Goal: Task Accomplishment & Management: Complete application form

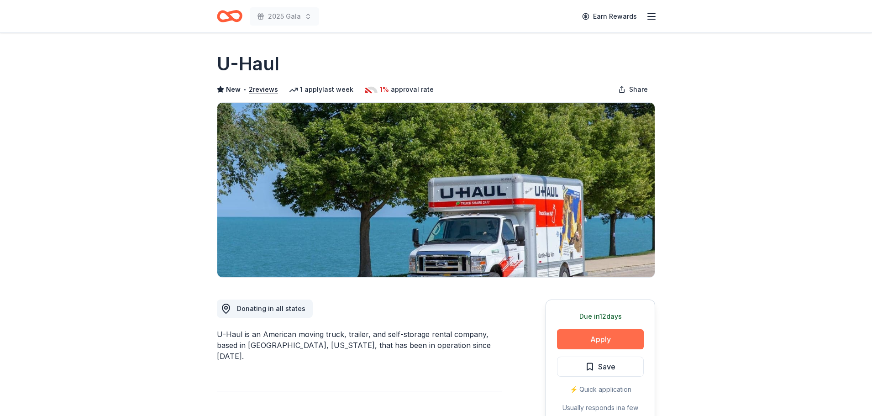
click at [592, 340] on button "Apply" at bounding box center [600, 339] width 87 height 20
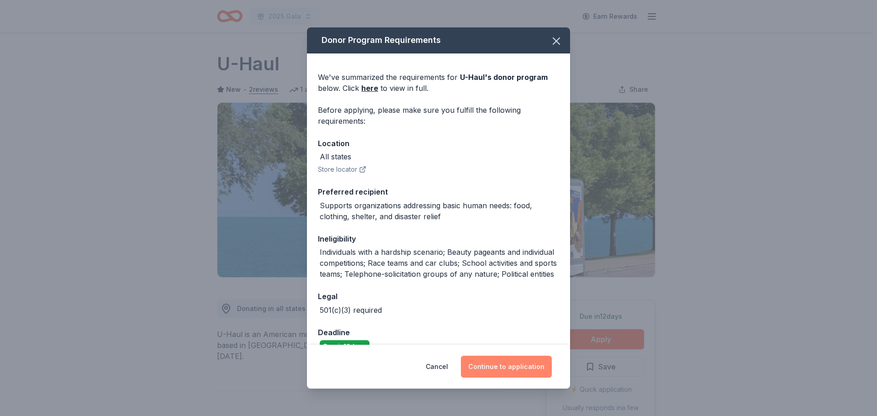
click at [522, 370] on button "Continue to application" at bounding box center [506, 367] width 91 height 22
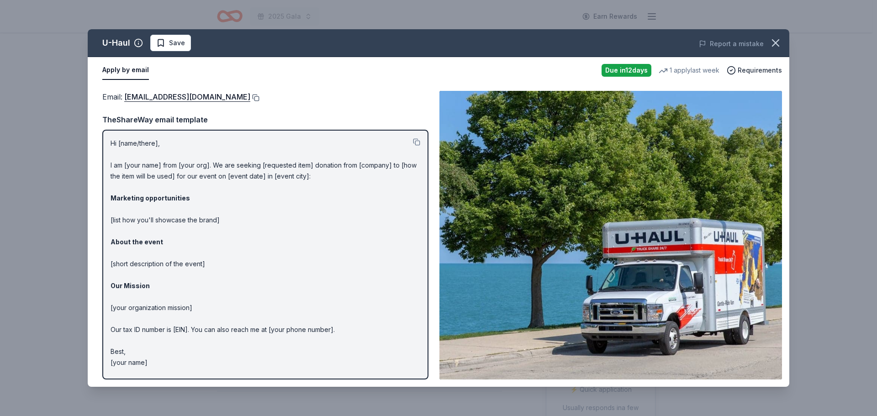
click at [250, 97] on button at bounding box center [254, 97] width 9 height 7
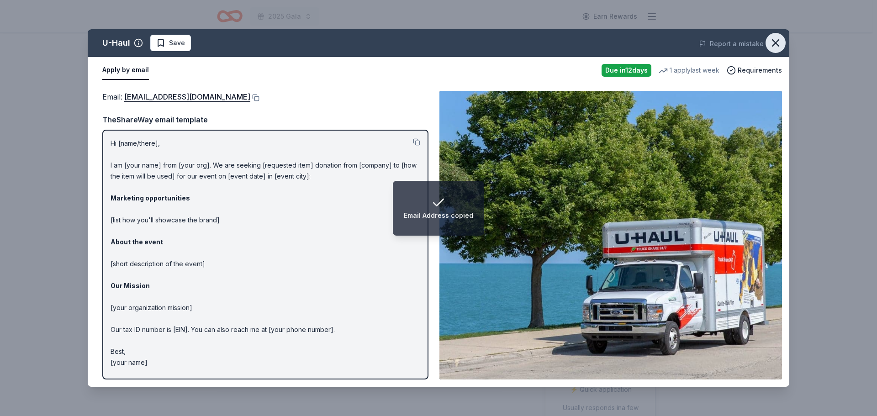
click at [779, 41] on icon "button" at bounding box center [775, 43] width 13 height 13
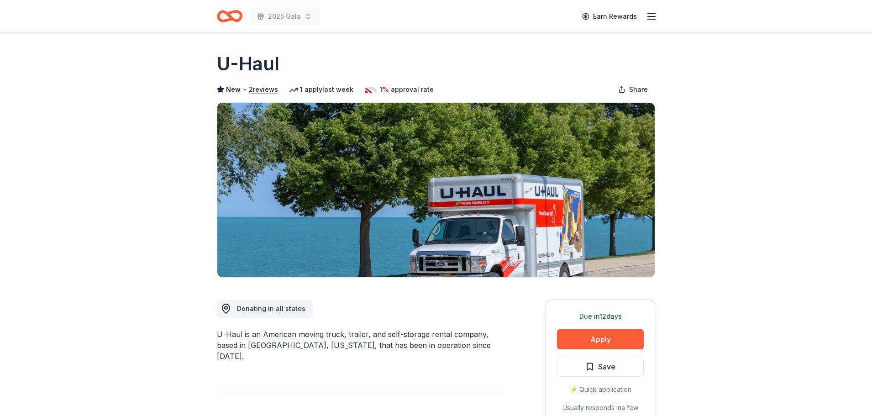
click at [228, 333] on div "U-Haul is an American moving truck, trailer, and self-storage rental company, b…" at bounding box center [359, 345] width 285 height 33
drag, startPoint x: 218, startPoint y: 334, endPoint x: 238, endPoint y: 338, distance: 21.0
click at [238, 338] on div "U-Haul is an American moving truck, trailer, and self-storage rental company, b…" at bounding box center [359, 345] width 285 height 33
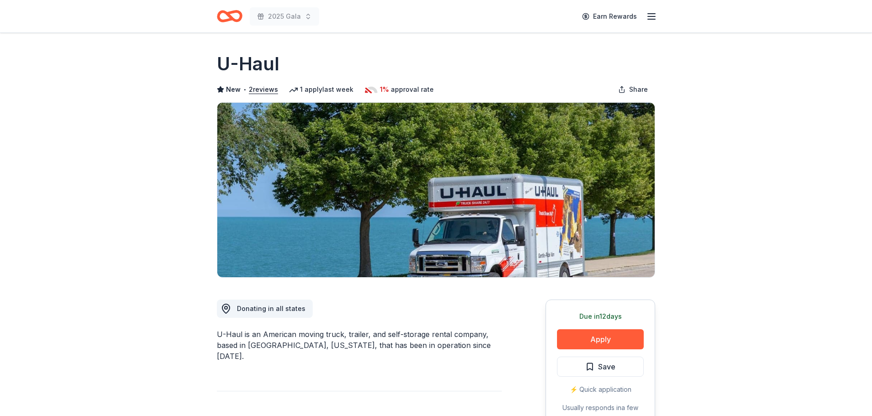
click at [242, 60] on h1 "U-Haul" at bounding box center [248, 64] width 63 height 26
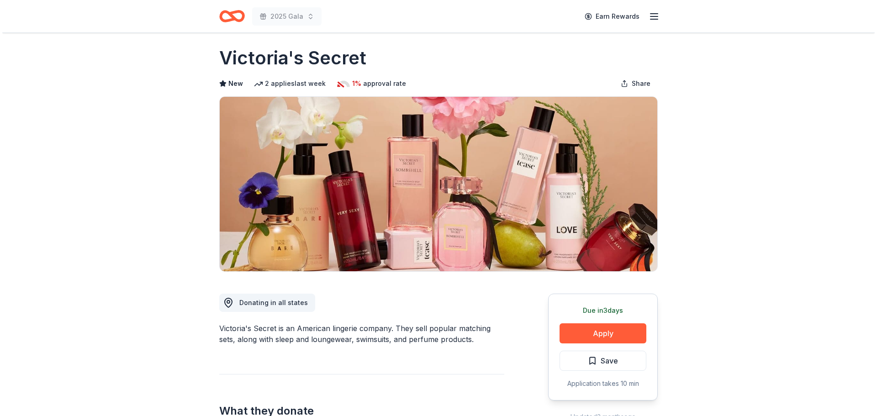
scroll to position [46, 0]
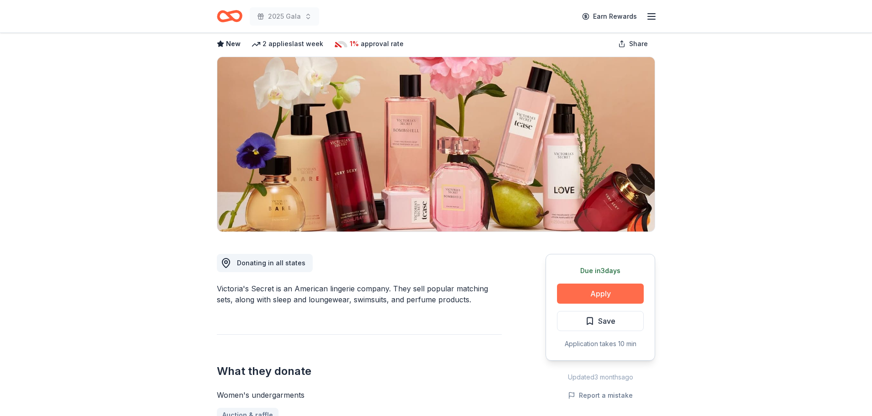
click at [625, 291] on button "Apply" at bounding box center [600, 294] width 87 height 20
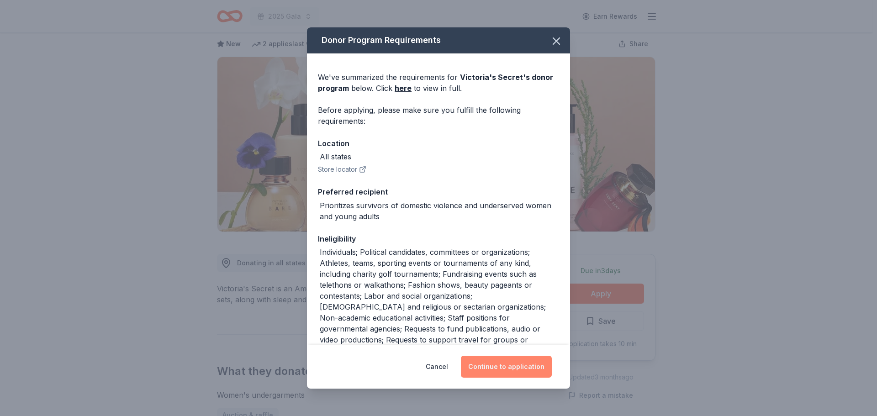
click at [504, 364] on button "Continue to application" at bounding box center [506, 367] width 91 height 22
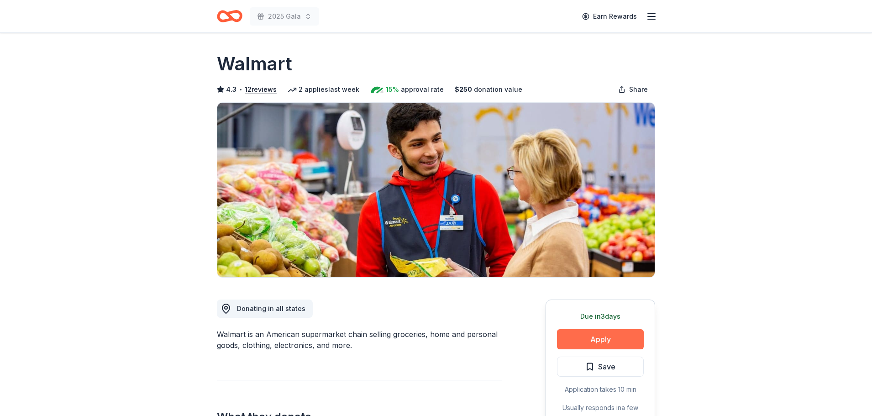
click at [579, 341] on button "Apply" at bounding box center [600, 339] width 87 height 20
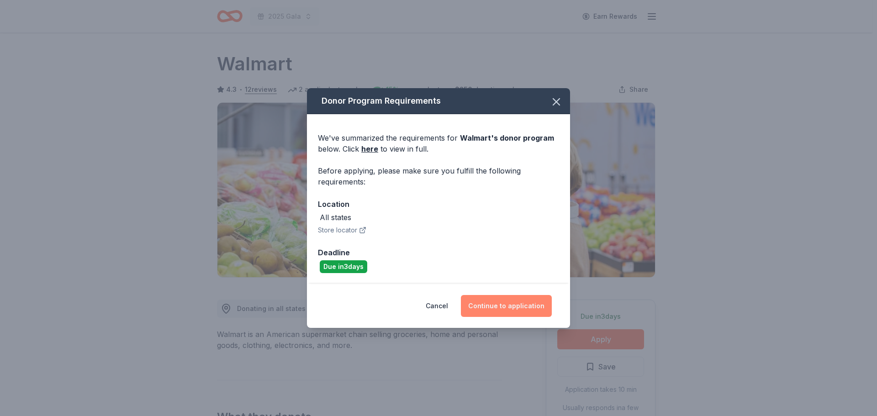
click at [529, 303] on button "Continue to application" at bounding box center [506, 306] width 91 height 22
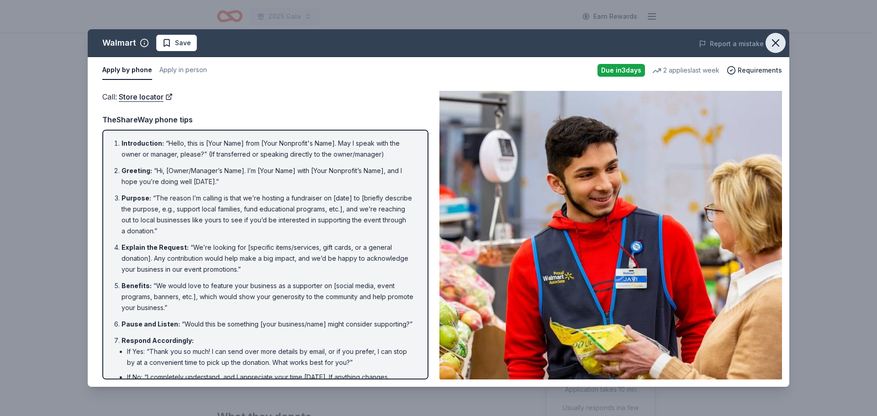
click at [766, 44] on button "button" at bounding box center [775, 43] width 20 height 20
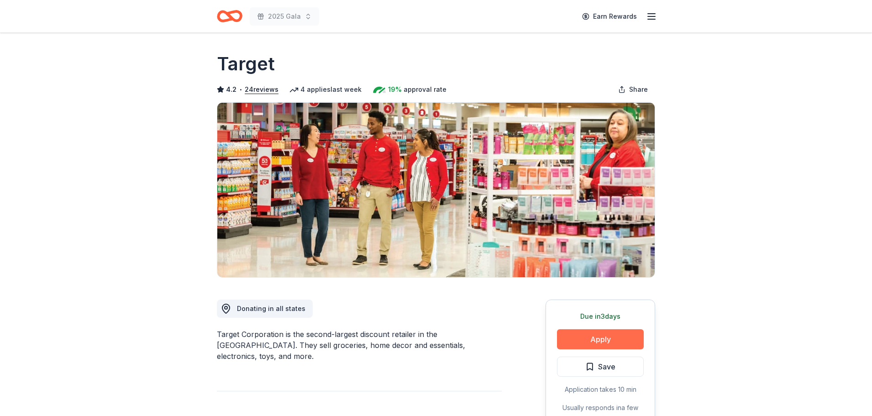
click at [578, 332] on button "Apply" at bounding box center [600, 339] width 87 height 20
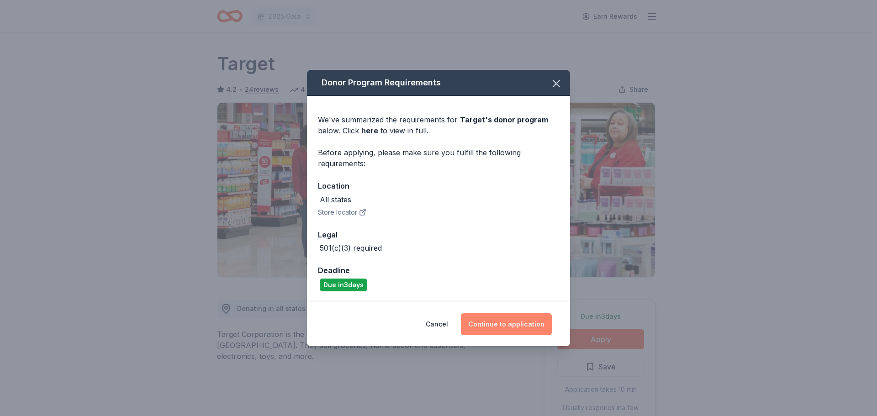
click at [508, 322] on button "Continue to application" at bounding box center [506, 324] width 91 height 22
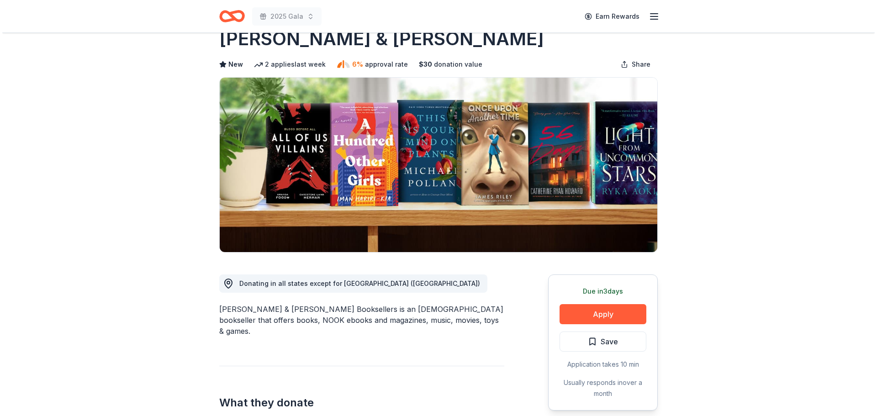
scroll to position [91, 0]
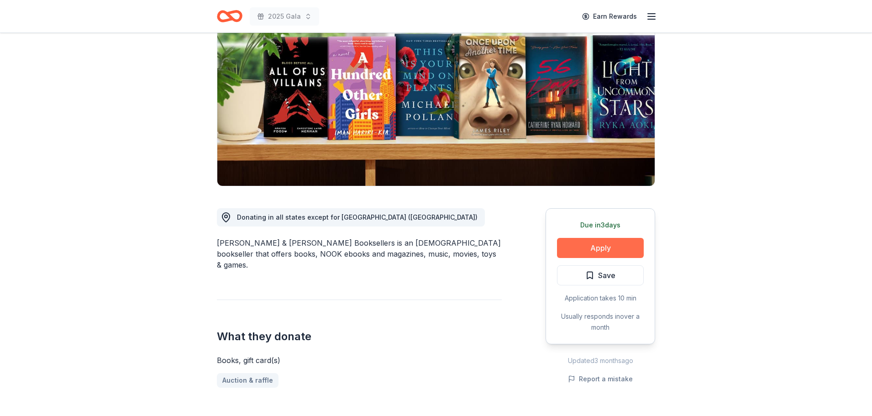
click at [611, 248] on button "Apply" at bounding box center [600, 248] width 87 height 20
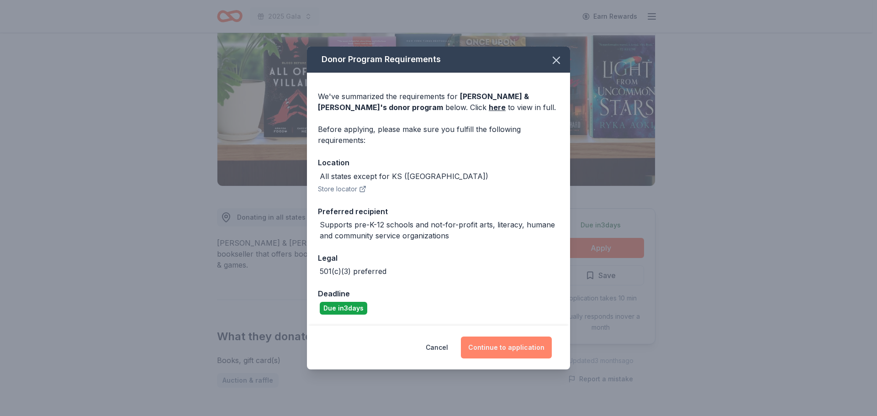
click at [524, 340] on button "Continue to application" at bounding box center [506, 348] width 91 height 22
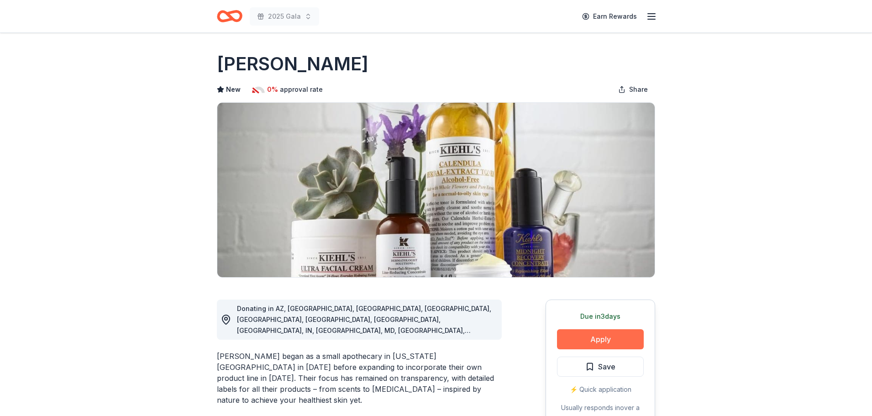
click at [595, 339] on button "Apply" at bounding box center [600, 339] width 87 height 20
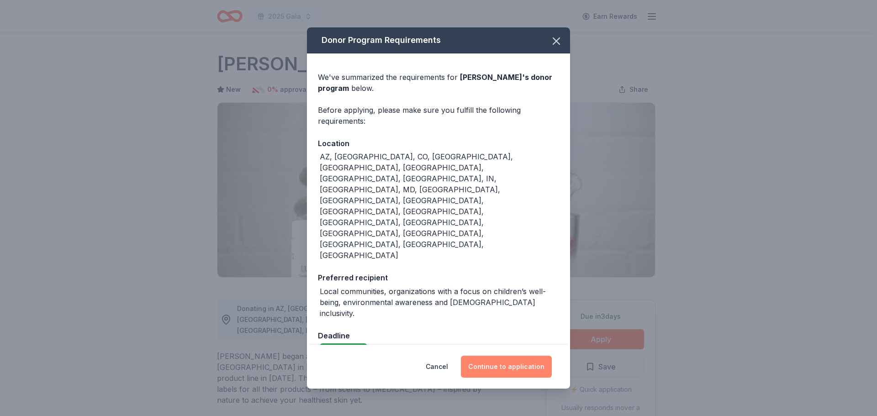
click at [525, 356] on button "Continue to application" at bounding box center [506, 367] width 91 height 22
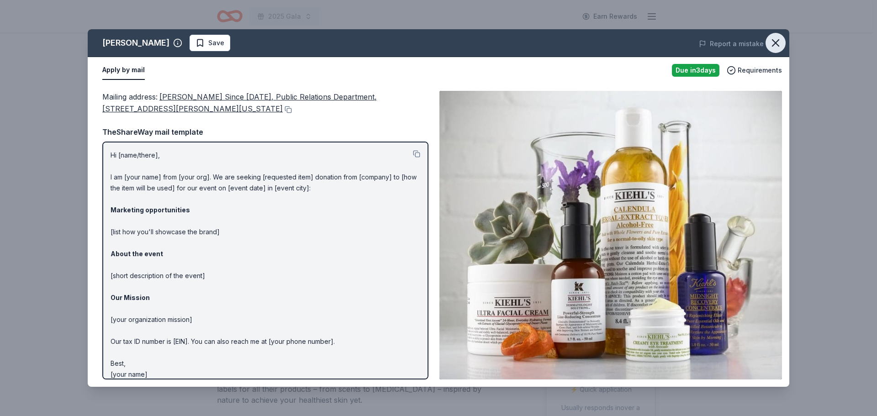
click at [777, 42] on icon "button" at bounding box center [775, 43] width 13 height 13
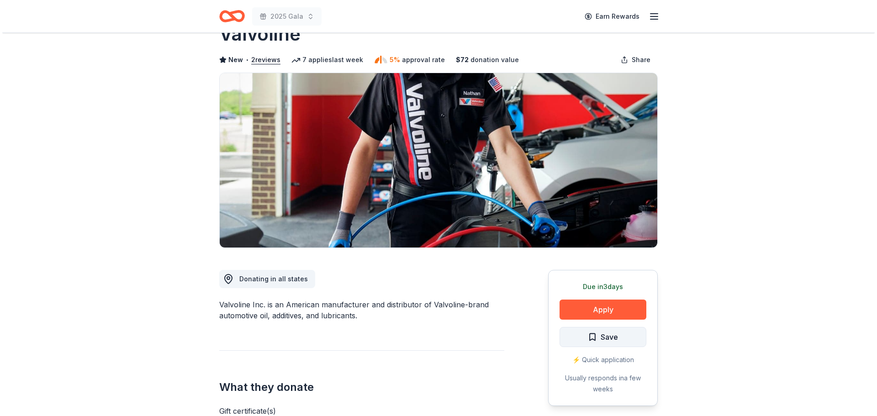
scroll to position [46, 0]
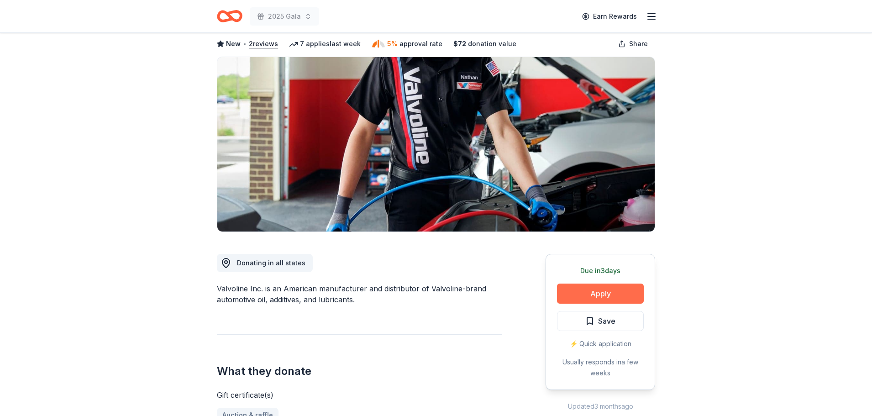
click at [610, 296] on button "Apply" at bounding box center [600, 294] width 87 height 20
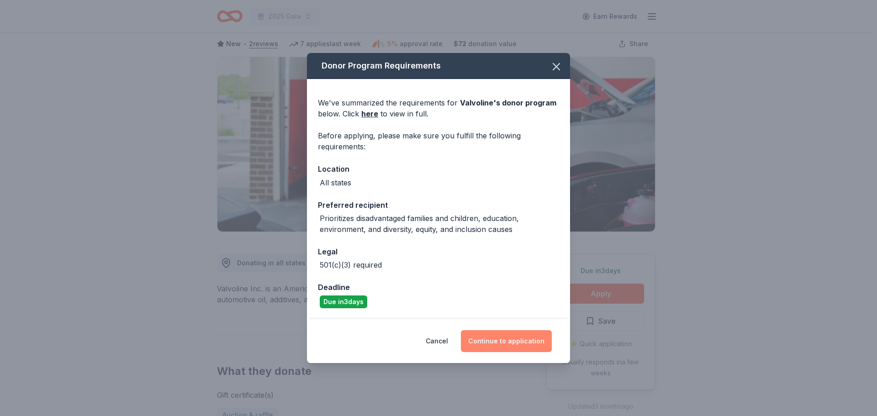
click at [530, 336] on button "Continue to application" at bounding box center [506, 341] width 91 height 22
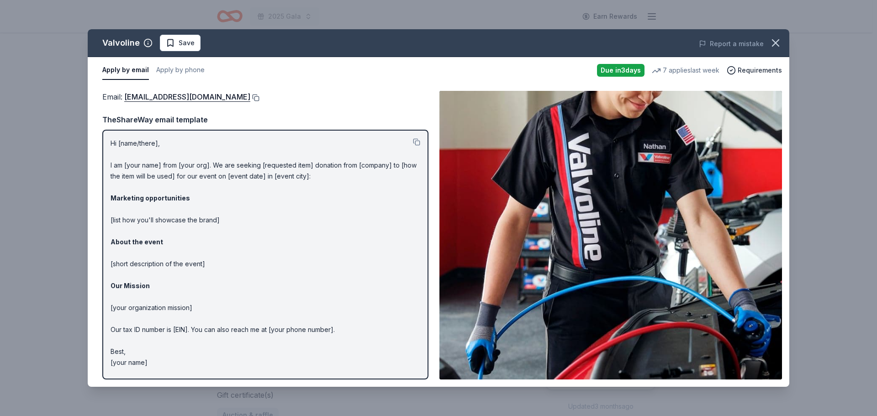
click at [250, 94] on button at bounding box center [254, 97] width 9 height 7
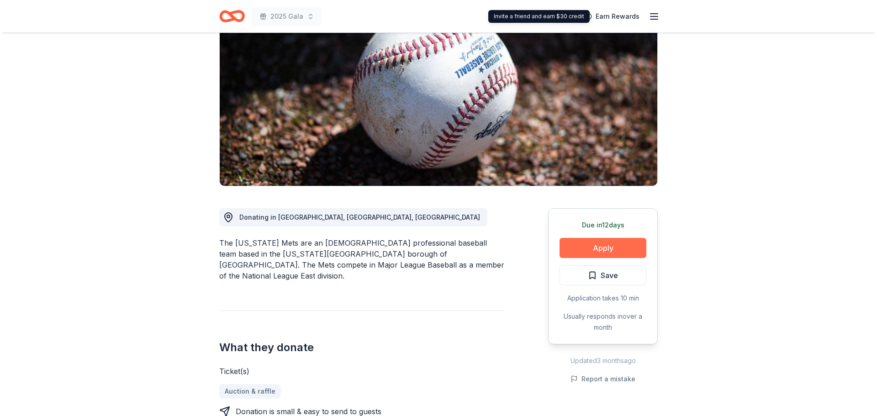
scroll to position [91, 0]
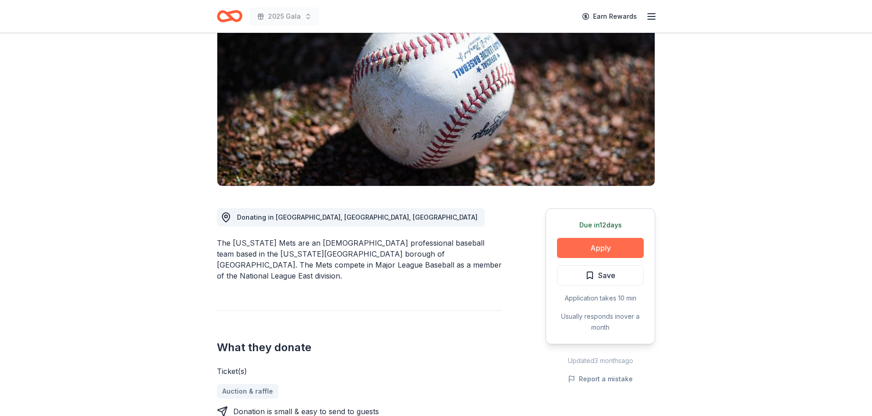
click at [606, 250] on button "Apply" at bounding box center [600, 248] width 87 height 20
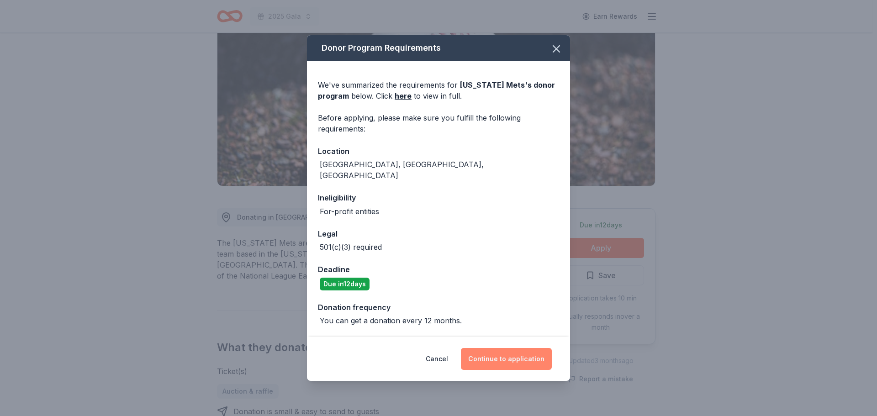
click at [526, 348] on button "Continue to application" at bounding box center [506, 359] width 91 height 22
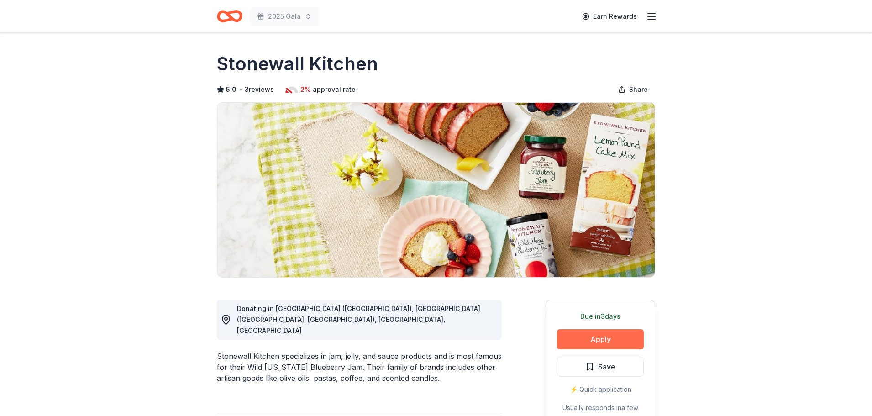
click at [606, 342] on button "Apply" at bounding box center [600, 339] width 87 height 20
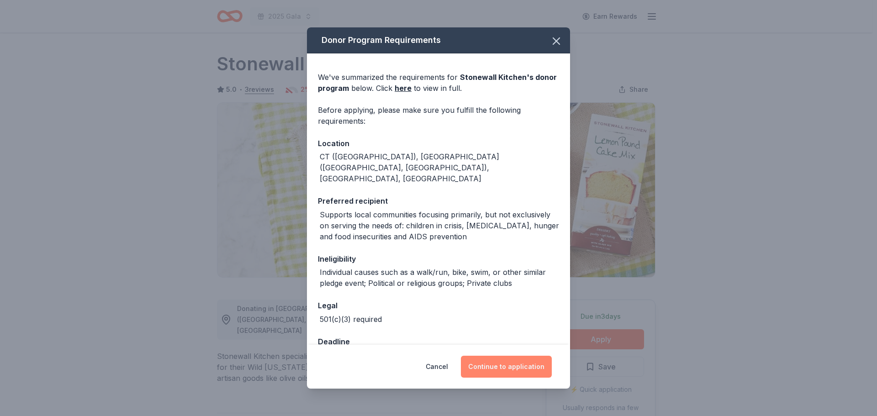
click at [527, 364] on button "Continue to application" at bounding box center [506, 367] width 91 height 22
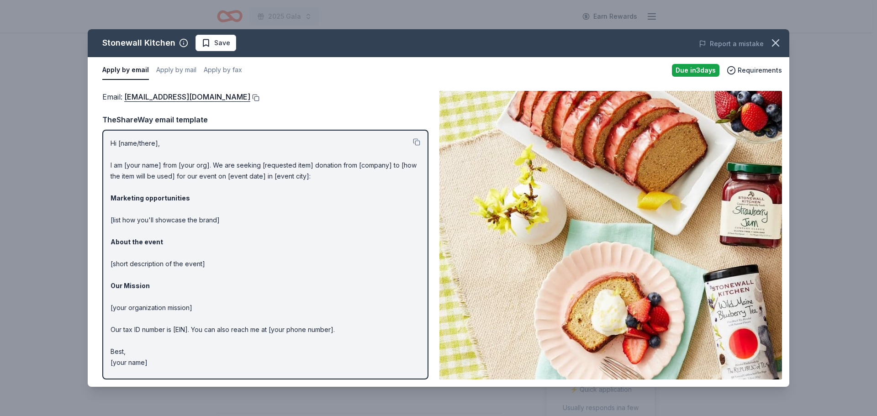
click at [250, 98] on button at bounding box center [254, 97] width 9 height 7
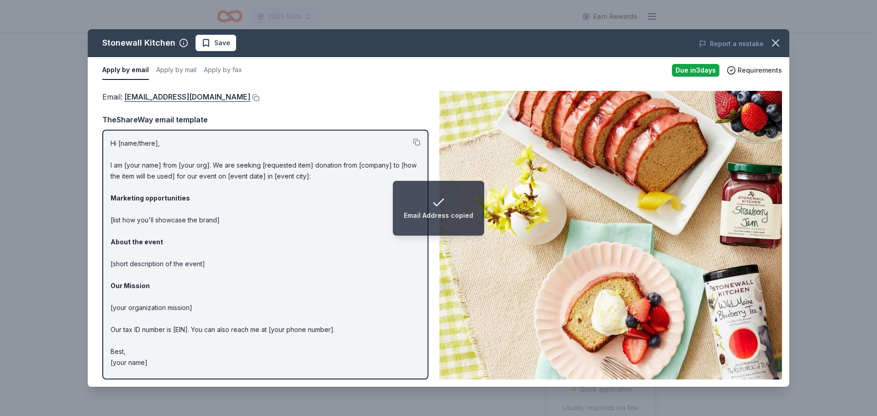
drag, startPoint x: 163, startPoint y: 192, endPoint x: 175, endPoint y: 185, distance: 13.5
click at [163, 191] on p "Hi [name/there], I am [your name] from [your org]. We are seeking [requested it…" at bounding box center [266, 253] width 310 height 230
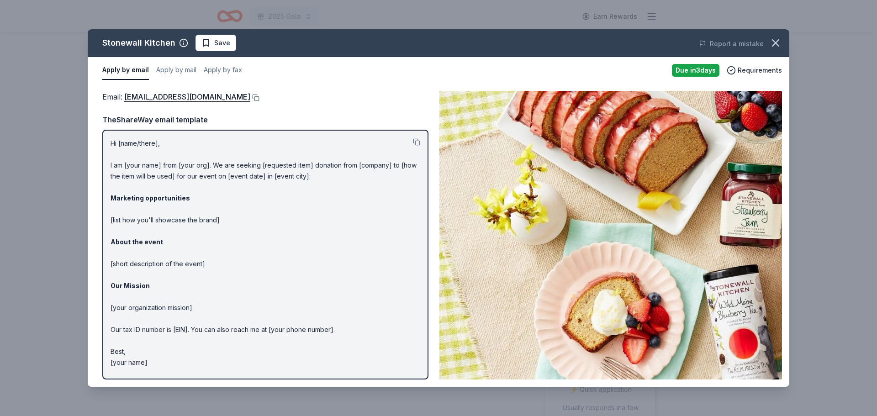
drag, startPoint x: 101, startPoint y: 40, endPoint x: 382, endPoint y: 28, distance: 281.1
click at [210, 37] on div "Stonewall Kitchen Save" at bounding box center [298, 43] width 421 height 16
click at [771, 40] on icon "button" at bounding box center [775, 43] width 13 height 13
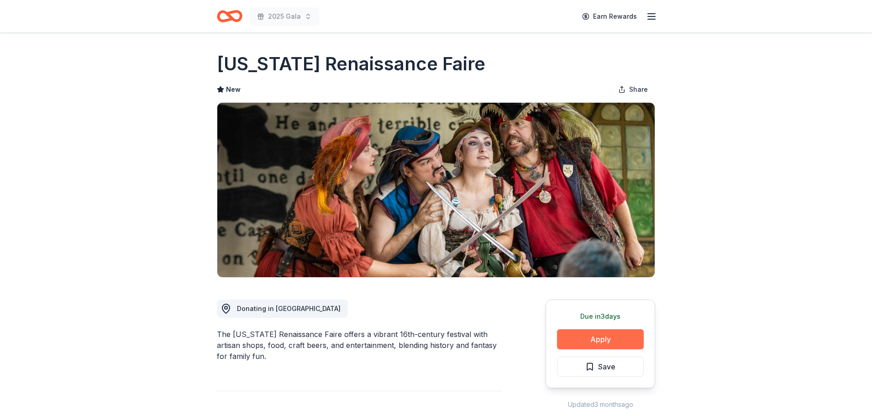
click at [592, 341] on button "Apply" at bounding box center [600, 339] width 87 height 20
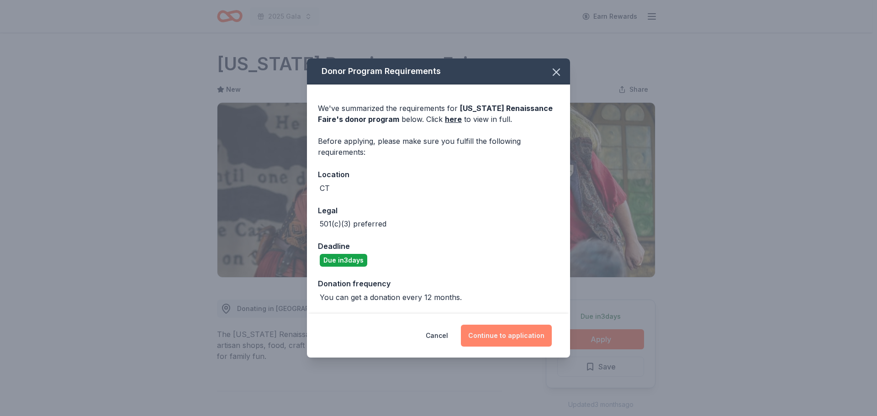
click at [506, 335] on button "Continue to application" at bounding box center [506, 336] width 91 height 22
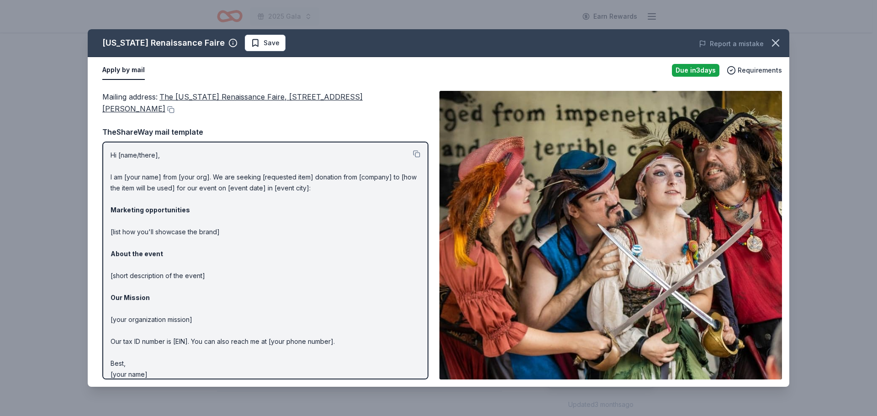
click at [250, 99] on span "The [US_STATE] Renaissance Faire, [STREET_ADDRESS][PERSON_NAME]" at bounding box center [232, 102] width 260 height 21
click at [174, 108] on button at bounding box center [169, 109] width 9 height 7
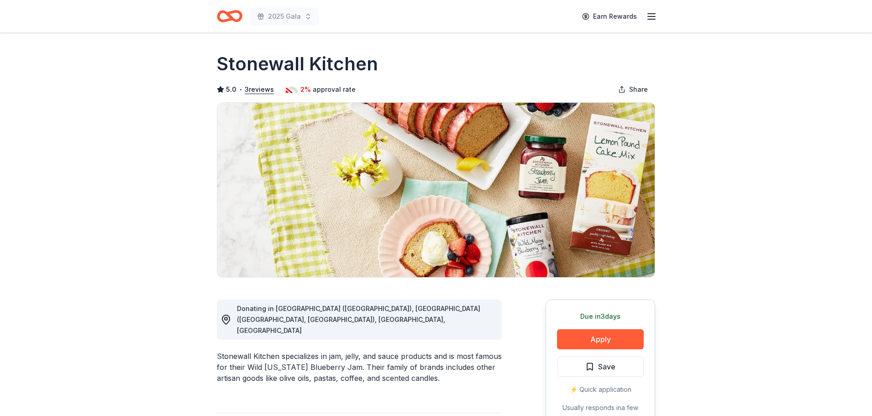
drag, startPoint x: 358, startPoint y: 69, endPoint x: 227, endPoint y: 68, distance: 131.5
click at [227, 68] on div "Stonewall Kitchen" at bounding box center [436, 64] width 438 height 26
drag, startPoint x: 230, startPoint y: 68, endPoint x: 311, endPoint y: 398, distance: 340.4
click at [415, 73] on div "Stonewall Kitchen" at bounding box center [436, 64] width 438 height 26
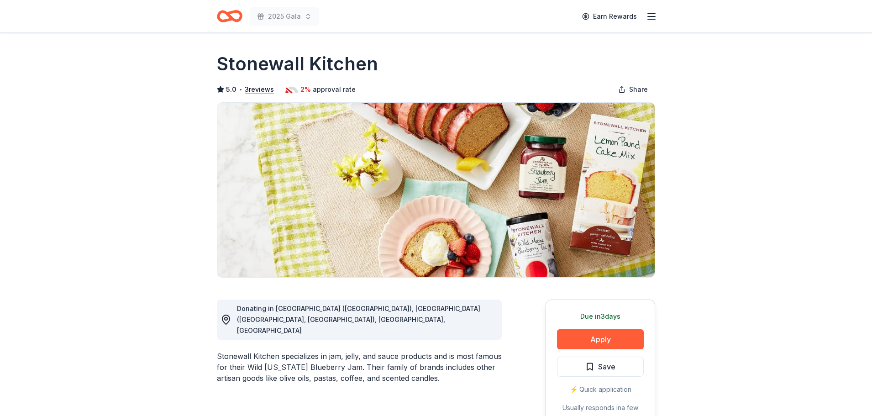
click at [223, 351] on div "Stonewall Kitchen specializes in jam, jelly, and sauce products and is most fam…" at bounding box center [359, 367] width 285 height 33
click at [224, 351] on div "Stonewall Kitchen specializes in jam, jelly, and sauce products and is most fam…" at bounding box center [359, 367] width 285 height 33
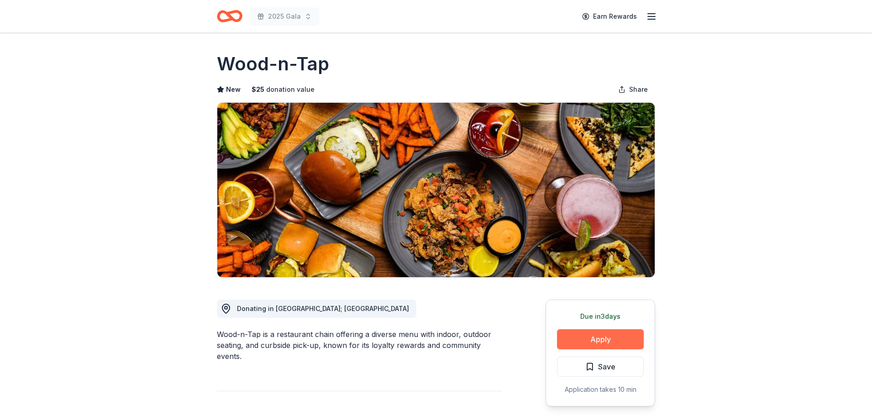
click at [579, 336] on button "Apply" at bounding box center [600, 339] width 87 height 20
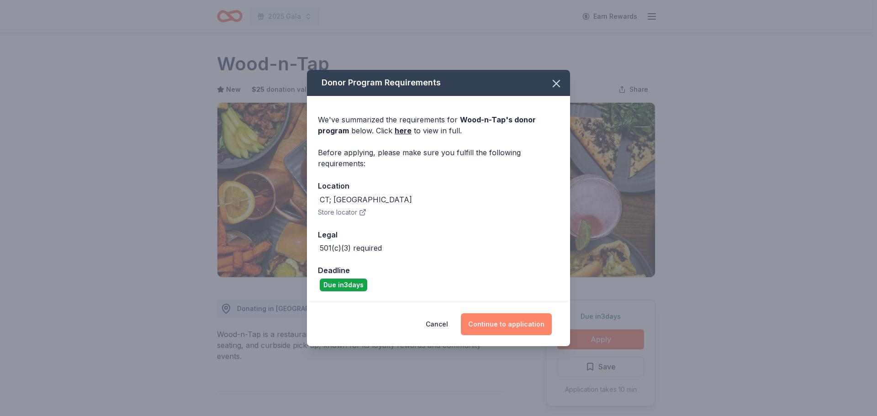
click at [515, 319] on button "Continue to application" at bounding box center [506, 324] width 91 height 22
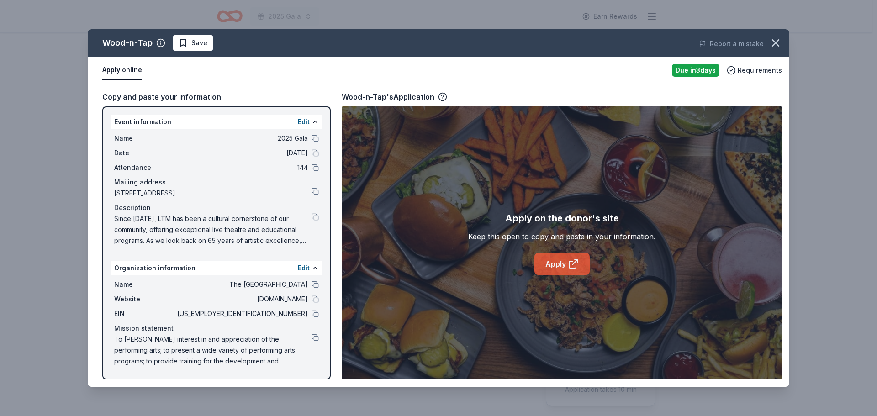
click at [563, 260] on link "Apply" at bounding box center [561, 264] width 55 height 22
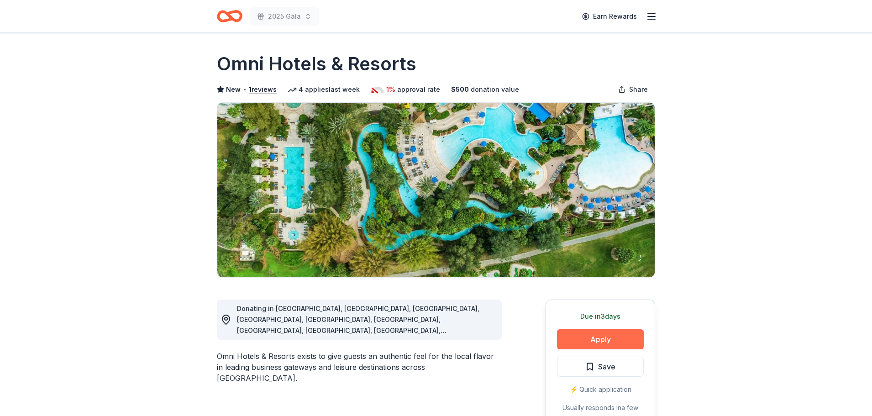
click at [624, 334] on button "Apply" at bounding box center [600, 339] width 87 height 20
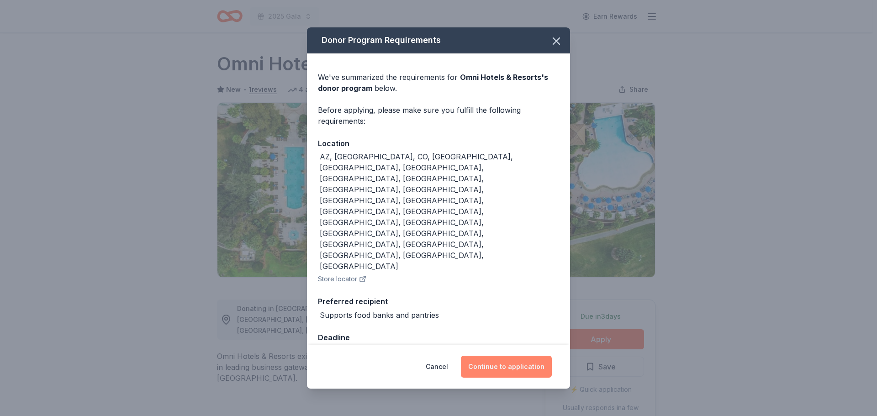
click at [530, 356] on button "Continue to application" at bounding box center [506, 367] width 91 height 22
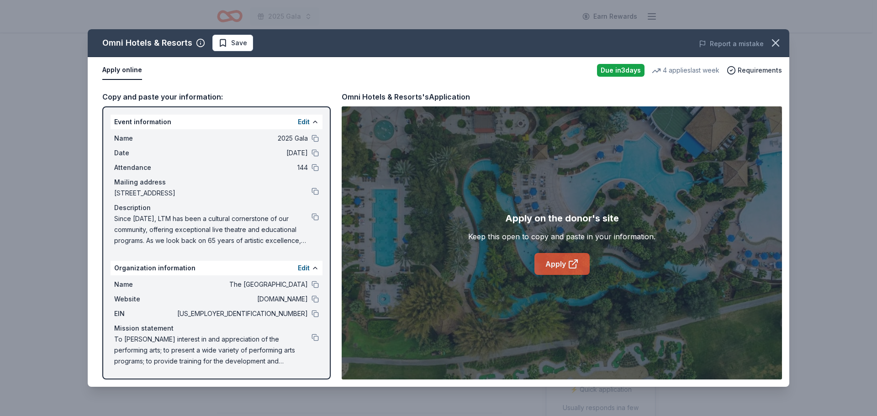
click at [558, 263] on link "Apply" at bounding box center [561, 264] width 55 height 22
drag, startPoint x: 97, startPoint y: 40, endPoint x: 178, endPoint y: 40, distance: 80.8
click at [178, 40] on div "Omni Hotels & Resorts Save" at bounding box center [298, 43] width 421 height 16
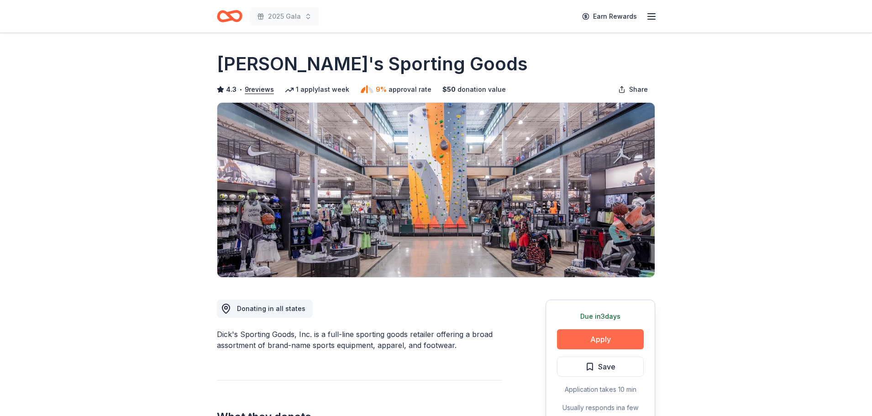
click at [613, 337] on button "Apply" at bounding box center [600, 339] width 87 height 20
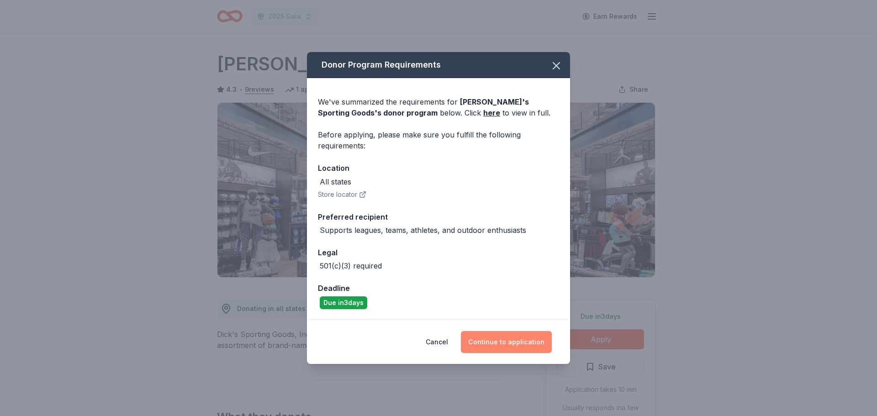
click at [529, 333] on button "Continue to application" at bounding box center [506, 342] width 91 height 22
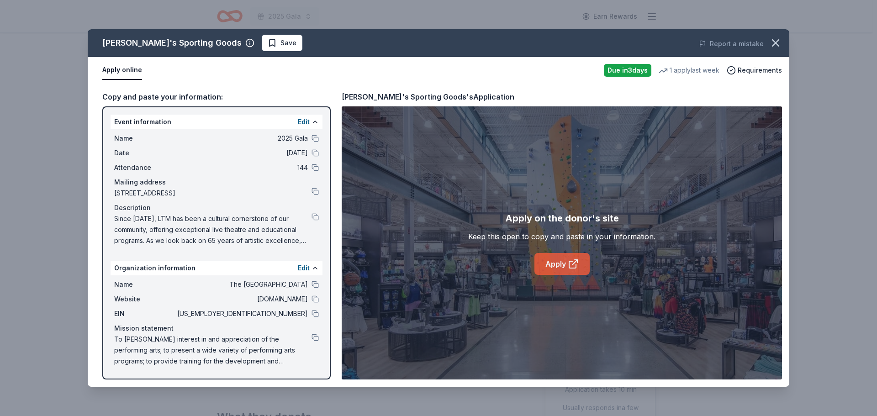
click at [568, 266] on icon at bounding box center [573, 263] width 11 height 11
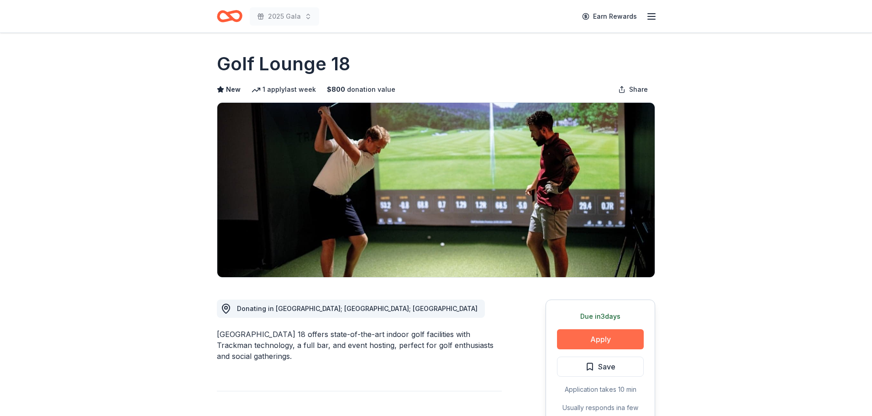
click at [597, 339] on button "Apply" at bounding box center [600, 339] width 87 height 20
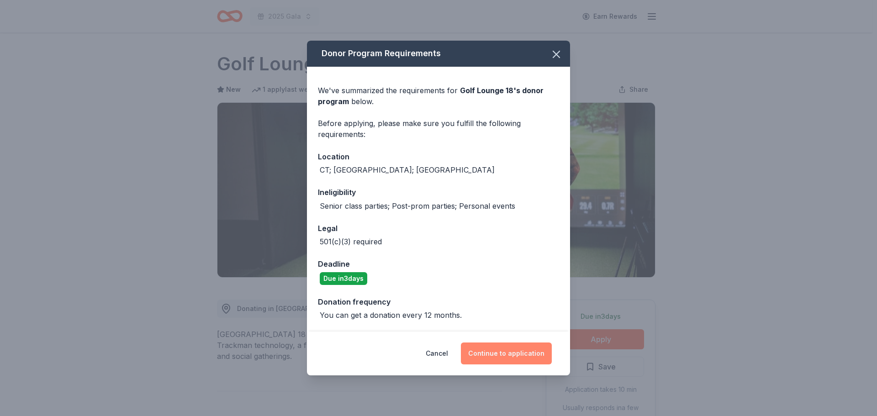
click at [527, 343] on button "Continue to application" at bounding box center [506, 353] width 91 height 22
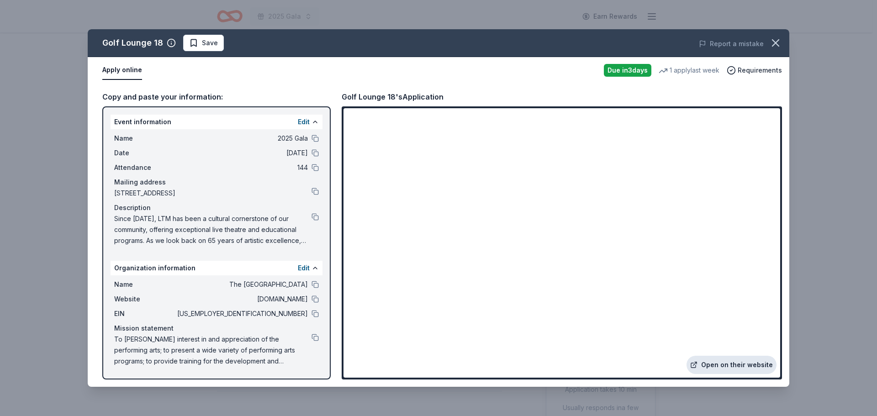
click at [724, 363] on link "Open on their website" at bounding box center [731, 365] width 90 height 18
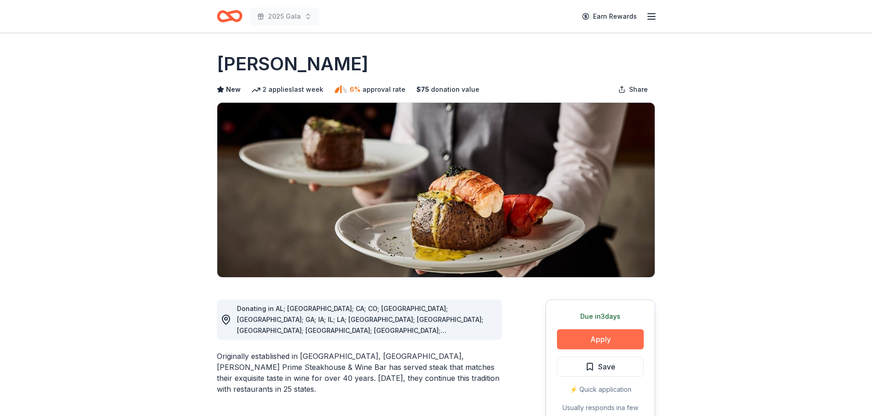
scroll to position [46, 0]
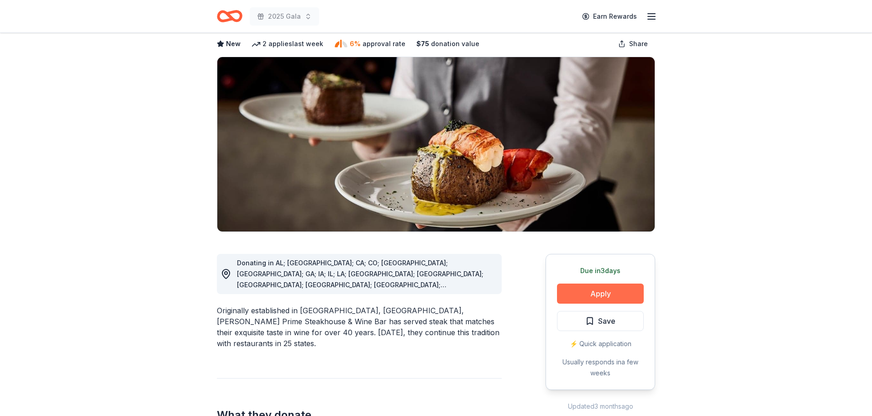
click at [584, 296] on button "Apply" at bounding box center [600, 294] width 87 height 20
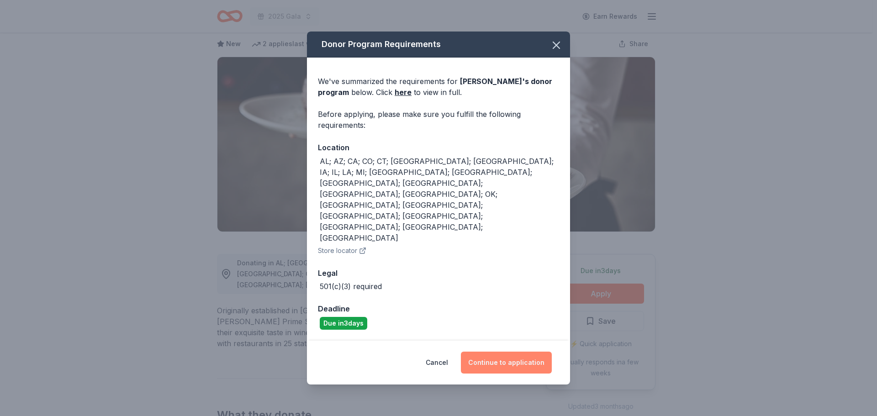
click at [501, 352] on button "Continue to application" at bounding box center [506, 363] width 91 height 22
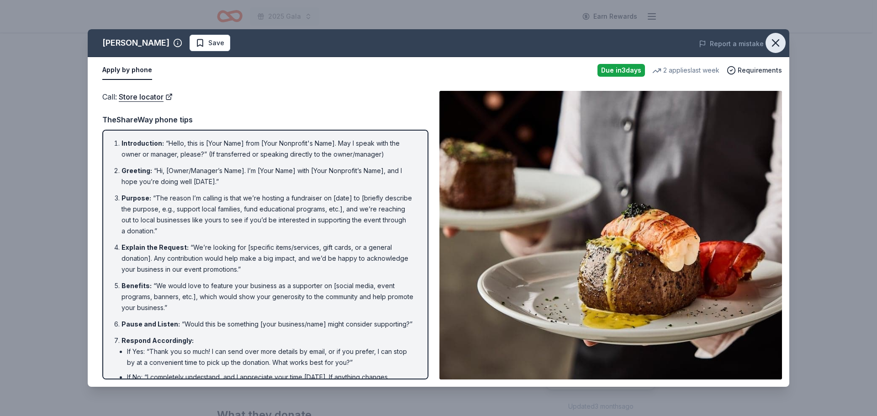
click at [779, 40] on icon "button" at bounding box center [775, 43] width 13 height 13
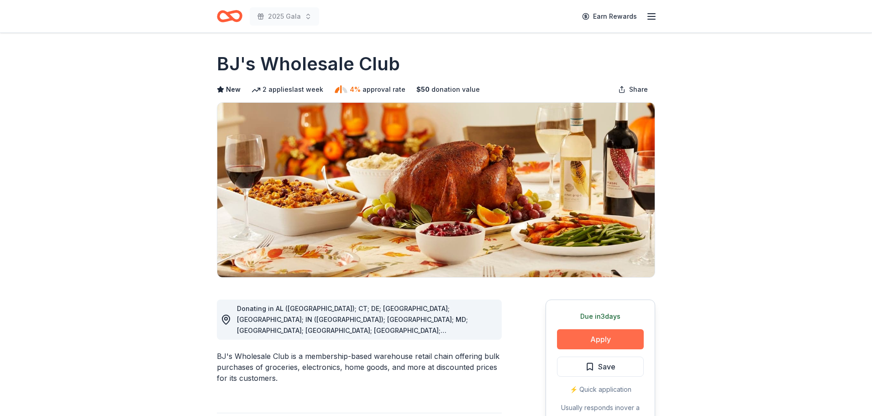
click at [599, 341] on button "Apply" at bounding box center [600, 339] width 87 height 20
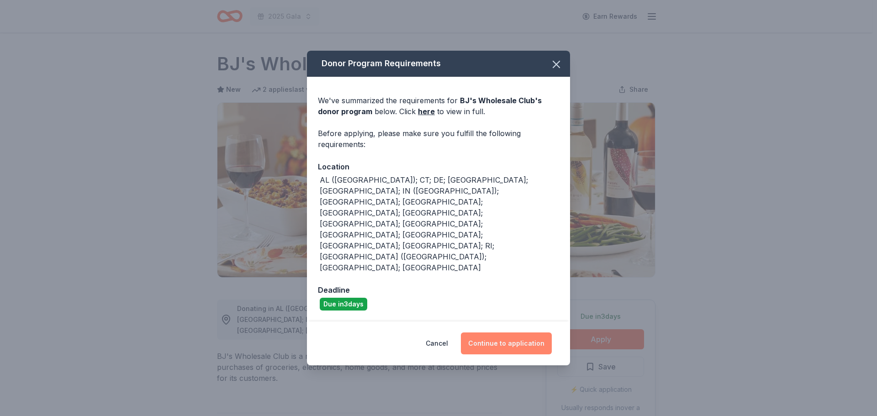
click at [526, 332] on button "Continue to application" at bounding box center [506, 343] width 91 height 22
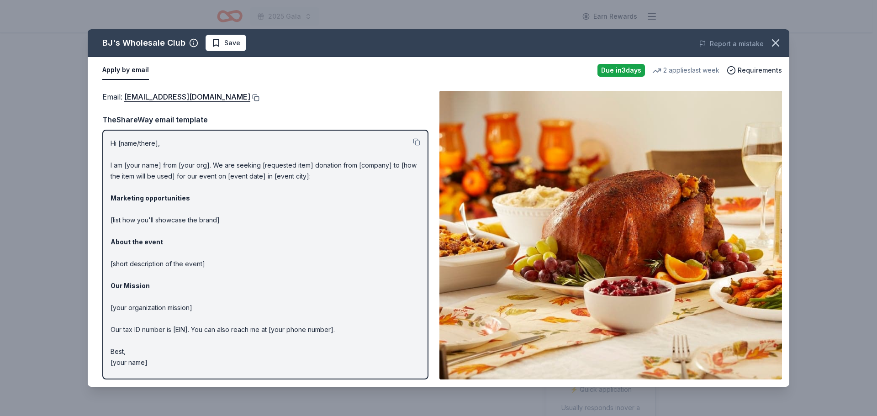
click at [250, 98] on button at bounding box center [254, 97] width 9 height 7
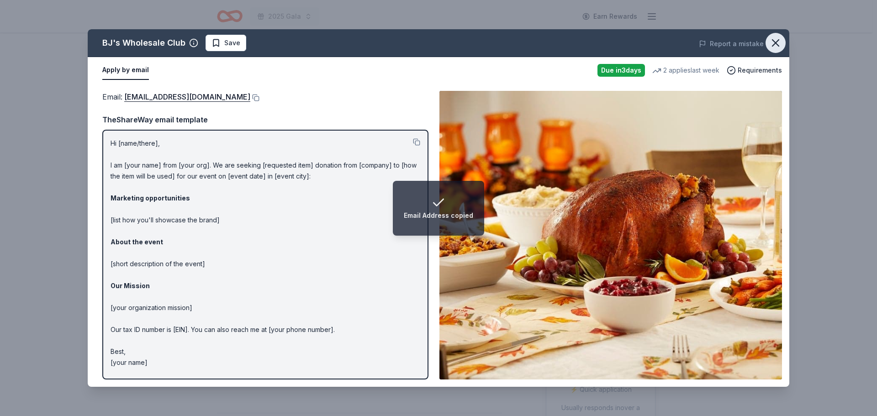
click at [776, 44] on icon "button" at bounding box center [775, 43] width 13 height 13
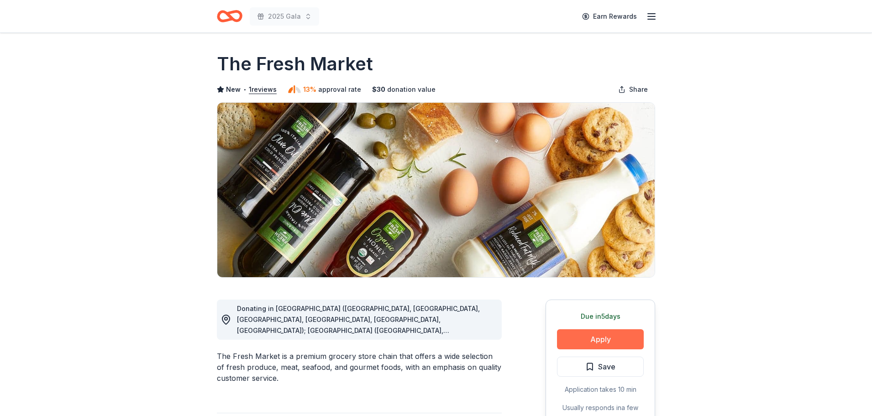
click at [579, 339] on button "Apply" at bounding box center [600, 339] width 87 height 20
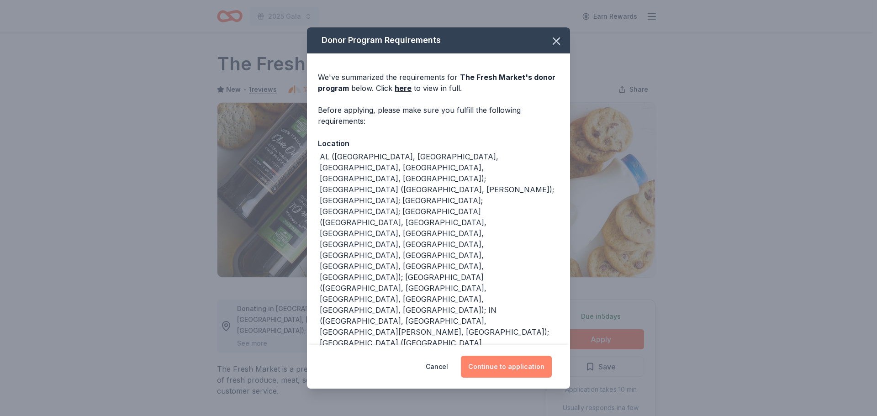
click at [514, 369] on button "Continue to application" at bounding box center [506, 367] width 91 height 22
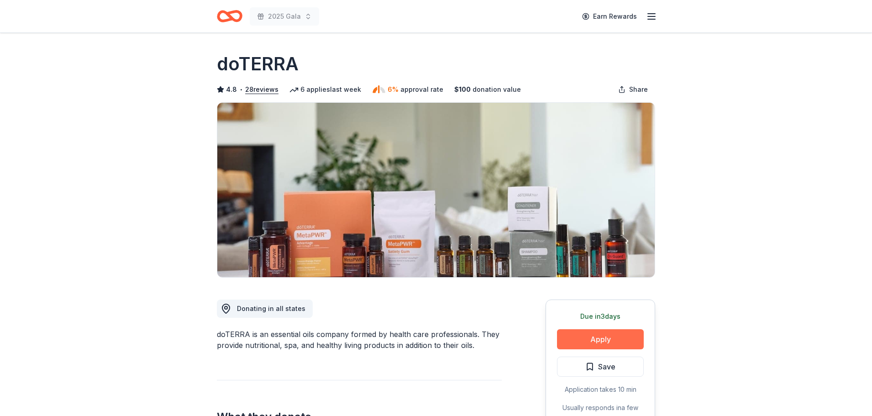
click at [591, 336] on button "Apply" at bounding box center [600, 339] width 87 height 20
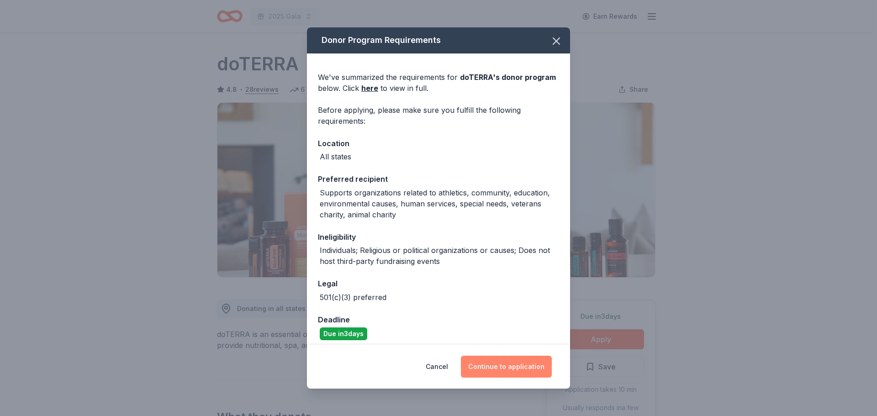
click at [510, 362] on button "Continue to application" at bounding box center [506, 367] width 91 height 22
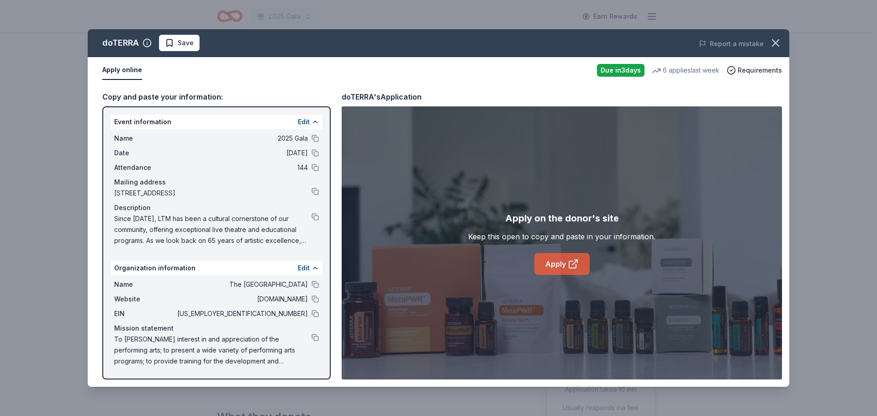
click at [559, 273] on link "Apply" at bounding box center [561, 264] width 55 height 22
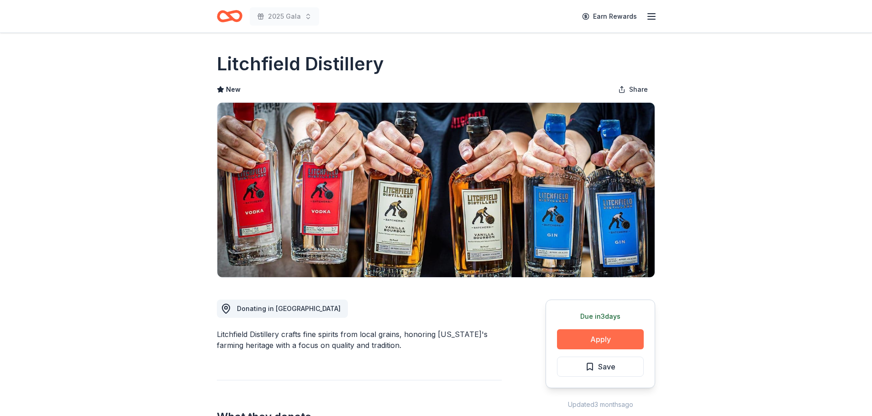
click at [596, 343] on button "Apply" at bounding box center [600, 339] width 87 height 20
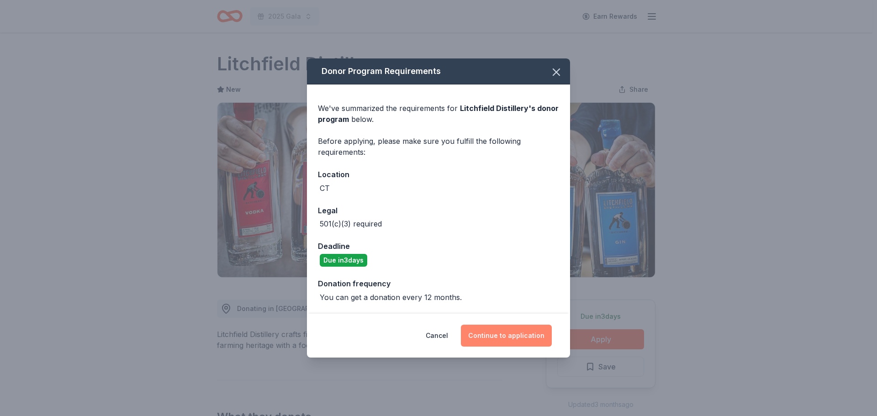
click at [525, 328] on button "Continue to application" at bounding box center [506, 336] width 91 height 22
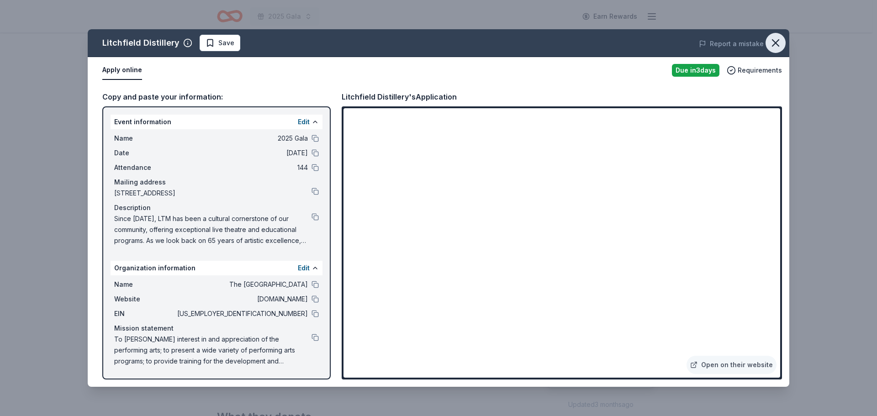
click at [768, 40] on button "button" at bounding box center [775, 43] width 20 height 20
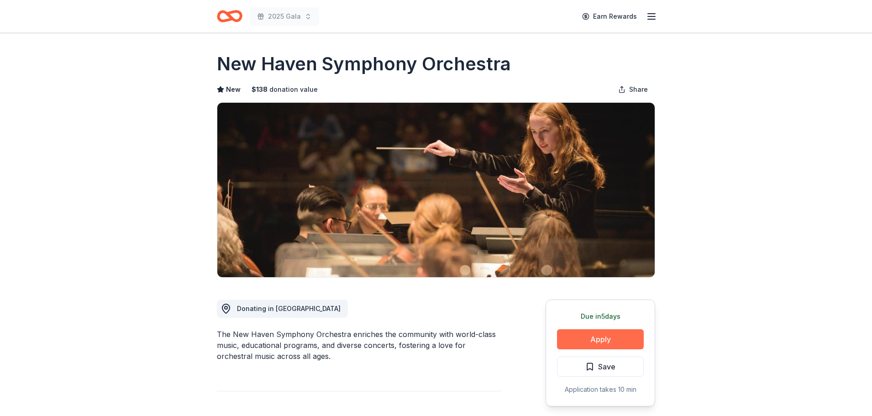
click at [618, 347] on button "Apply" at bounding box center [600, 339] width 87 height 20
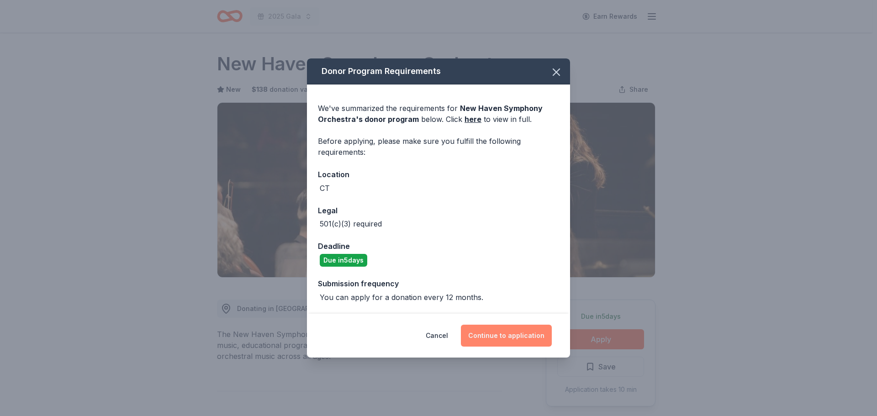
click at [490, 329] on button "Continue to application" at bounding box center [506, 336] width 91 height 22
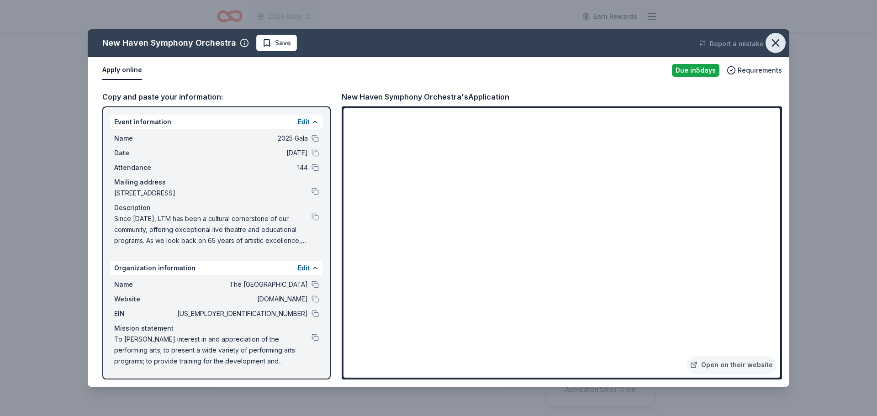
click at [776, 41] on icon "button" at bounding box center [775, 43] width 13 height 13
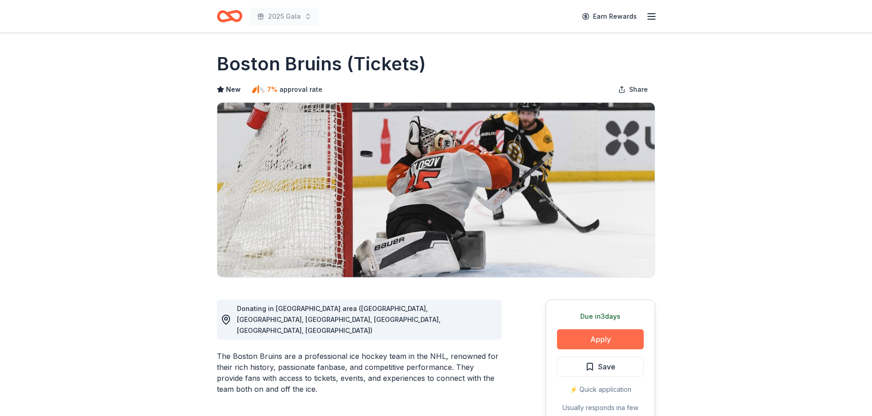
click at [590, 341] on button "Apply" at bounding box center [600, 339] width 87 height 20
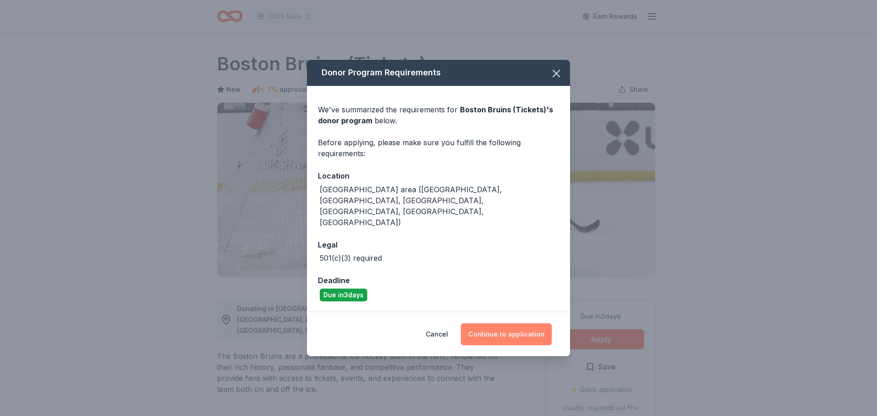
click at [497, 323] on button "Continue to application" at bounding box center [506, 334] width 91 height 22
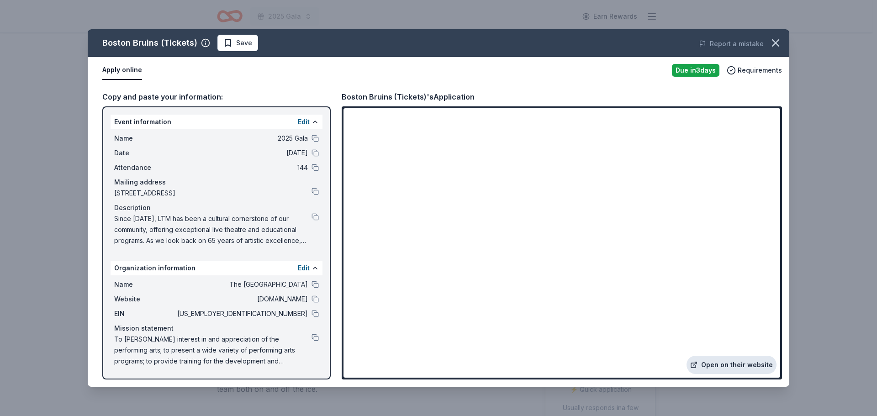
click at [737, 362] on link "Open on their website" at bounding box center [731, 365] width 90 height 18
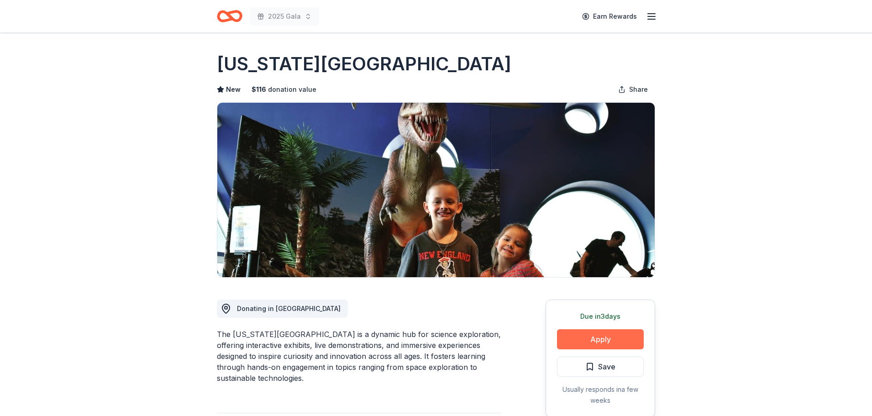
click at [609, 345] on button "Apply" at bounding box center [600, 339] width 87 height 20
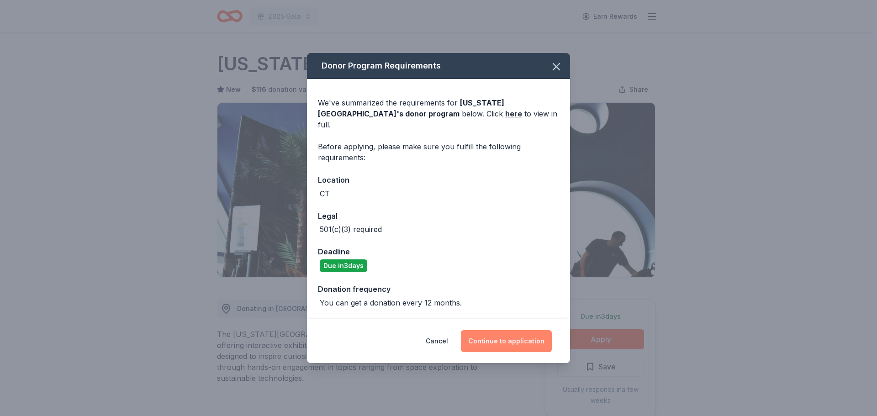
click at [512, 330] on button "Continue to application" at bounding box center [506, 341] width 91 height 22
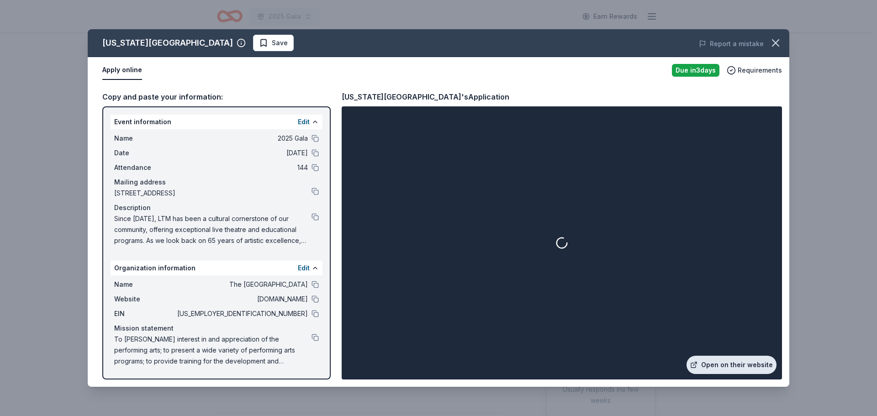
click at [721, 363] on link "Open on their website" at bounding box center [731, 365] width 90 height 18
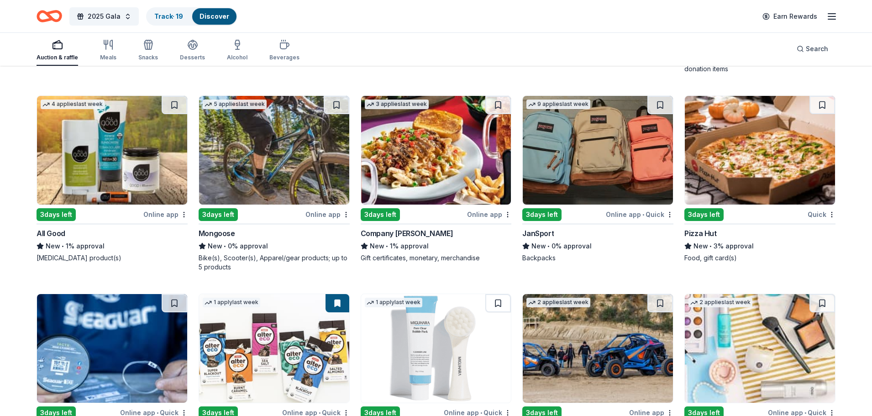
scroll to position [5343, 0]
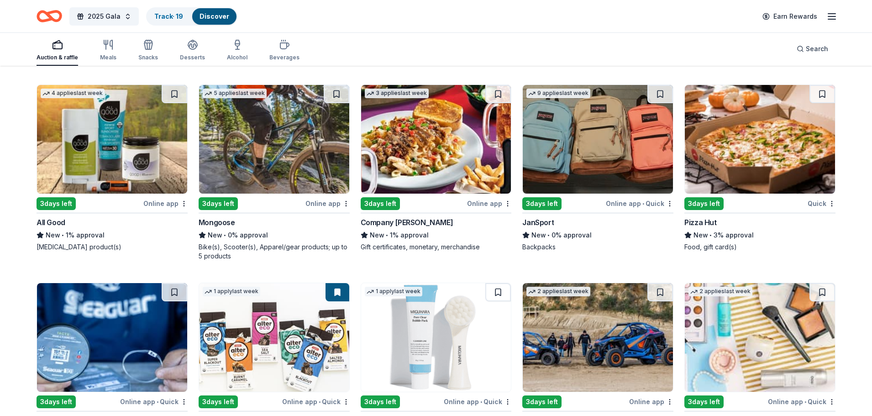
click at [217, 197] on div "3 days left" at bounding box center [218, 203] width 39 height 13
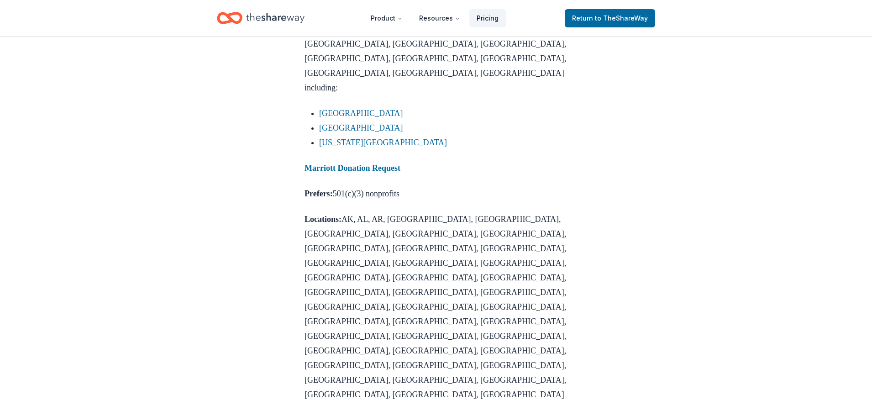
scroll to position [1286, 0]
